Goal: Check status

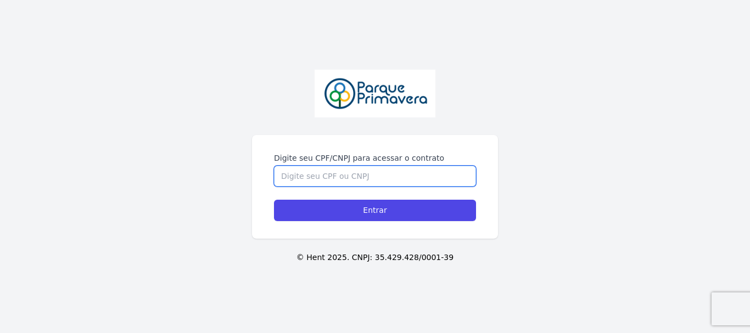
click at [346, 177] on input "Digite seu CPF/CNPJ para acessar o contrato" at bounding box center [375, 176] width 202 height 21
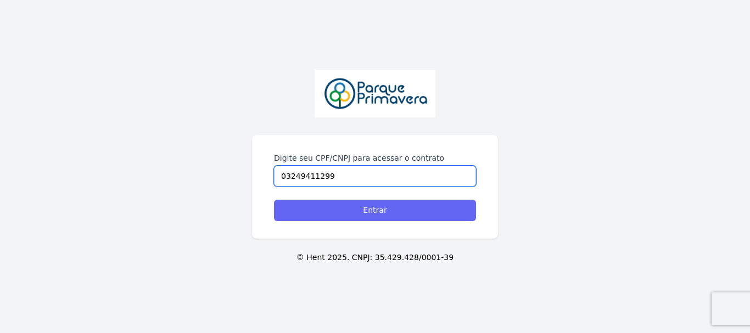
type input "03249411299"
click at [377, 210] on input "Entrar" at bounding box center [375, 210] width 202 height 21
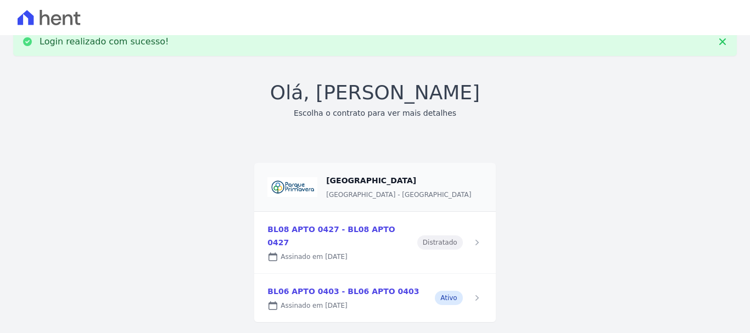
scroll to position [32, 0]
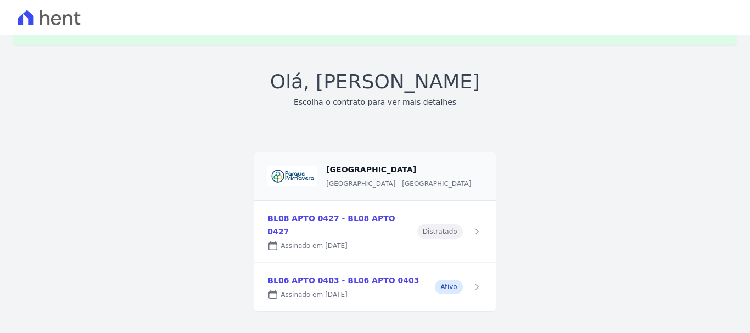
click at [330, 277] on link at bounding box center [374, 287] width 241 height 48
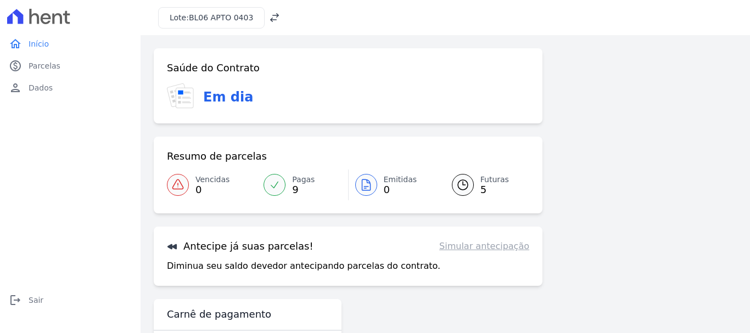
click at [237, 93] on h3 "Em dia" at bounding box center [228, 97] width 50 height 20
click at [307, 188] on span "9" at bounding box center [303, 189] width 22 height 9
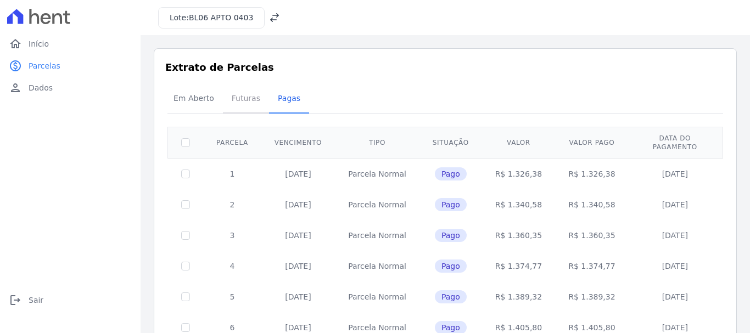
click at [241, 101] on span "Futuras" at bounding box center [246, 98] width 42 height 22
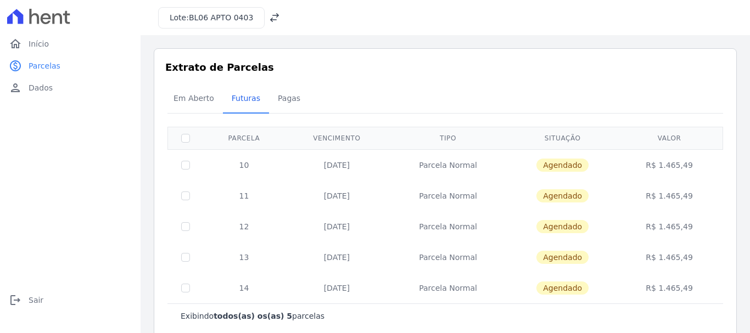
click at [245, 164] on td "10" at bounding box center [244, 164] width 82 height 31
click at [246, 188] on td "11" at bounding box center [244, 196] width 82 height 31
click at [248, 223] on td "12" at bounding box center [244, 226] width 82 height 31
click at [244, 257] on td "13" at bounding box center [244, 257] width 82 height 31
click at [249, 285] on td "14" at bounding box center [244, 288] width 82 height 31
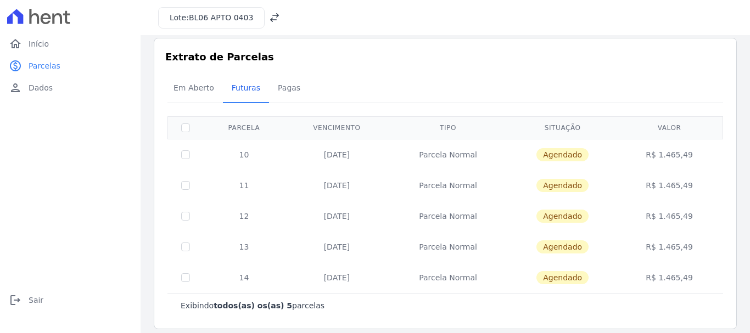
scroll to position [20, 0]
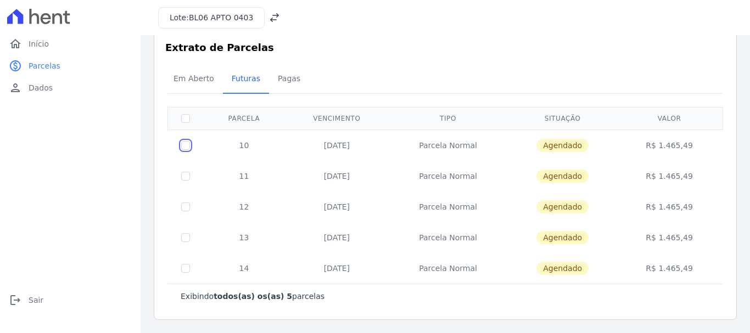
click at [189, 144] on input "checkbox" at bounding box center [185, 145] width 9 height 9
checkbox input "true"
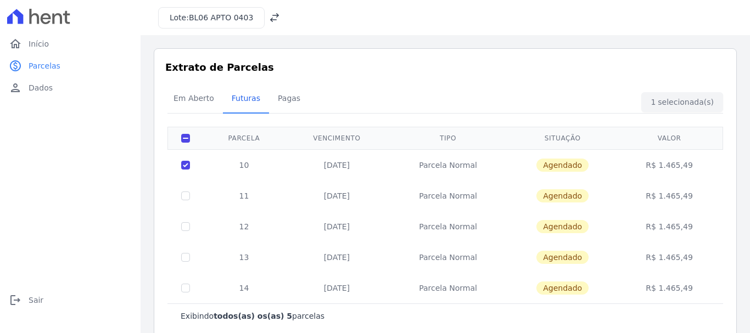
click at [192, 195] on td at bounding box center [186, 196] width 36 height 31
click at [187, 165] on input "checkbox" at bounding box center [185, 165] width 9 height 9
checkbox input "false"
click at [185, 195] on input "checkbox" at bounding box center [185, 196] width 9 height 9
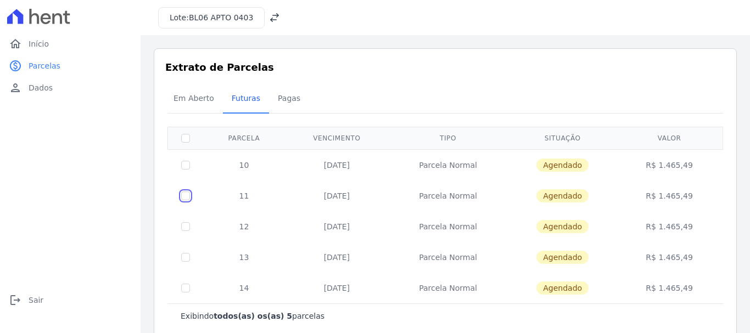
checkbox input "true"
click at [185, 168] on td at bounding box center [186, 164] width 36 height 31
click at [185, 162] on input "checkbox" at bounding box center [185, 165] width 9 height 9
checkbox input "true"
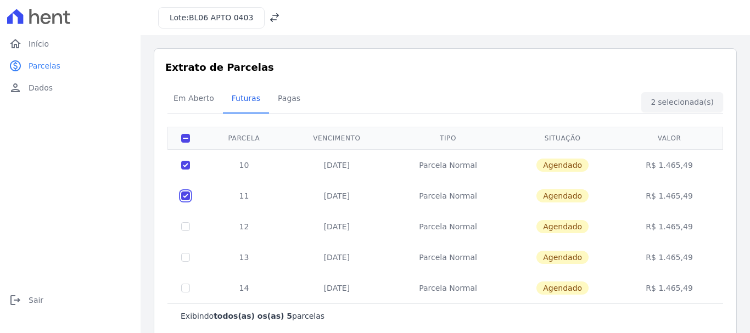
click at [185, 194] on input "checkbox" at bounding box center [185, 196] width 9 height 9
checkbox input "false"
click at [185, 166] on input "checkbox" at bounding box center [185, 165] width 9 height 9
checkbox input "false"
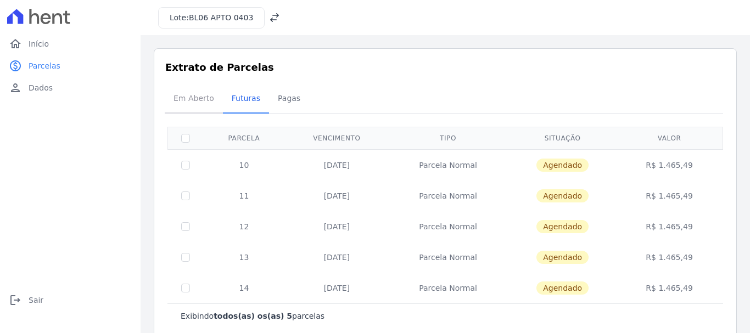
click at [185, 100] on span "Em Aberto" at bounding box center [194, 98] width 54 height 22
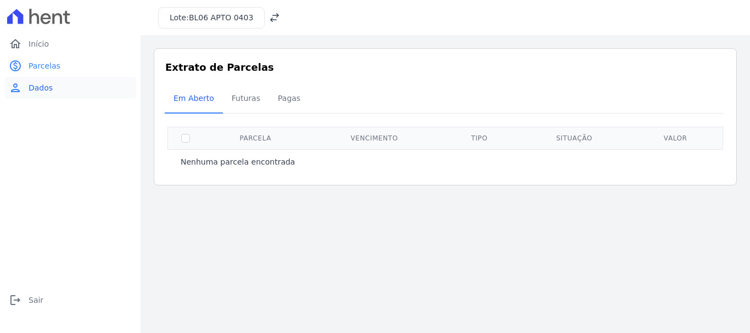
click at [41, 92] on span "Dados" at bounding box center [41, 87] width 24 height 11
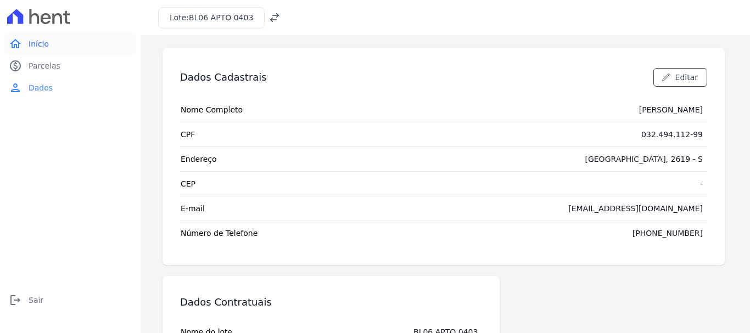
click at [41, 43] on span "Início" at bounding box center [39, 43] width 20 height 11
